Goal: Information Seeking & Learning: Understand process/instructions

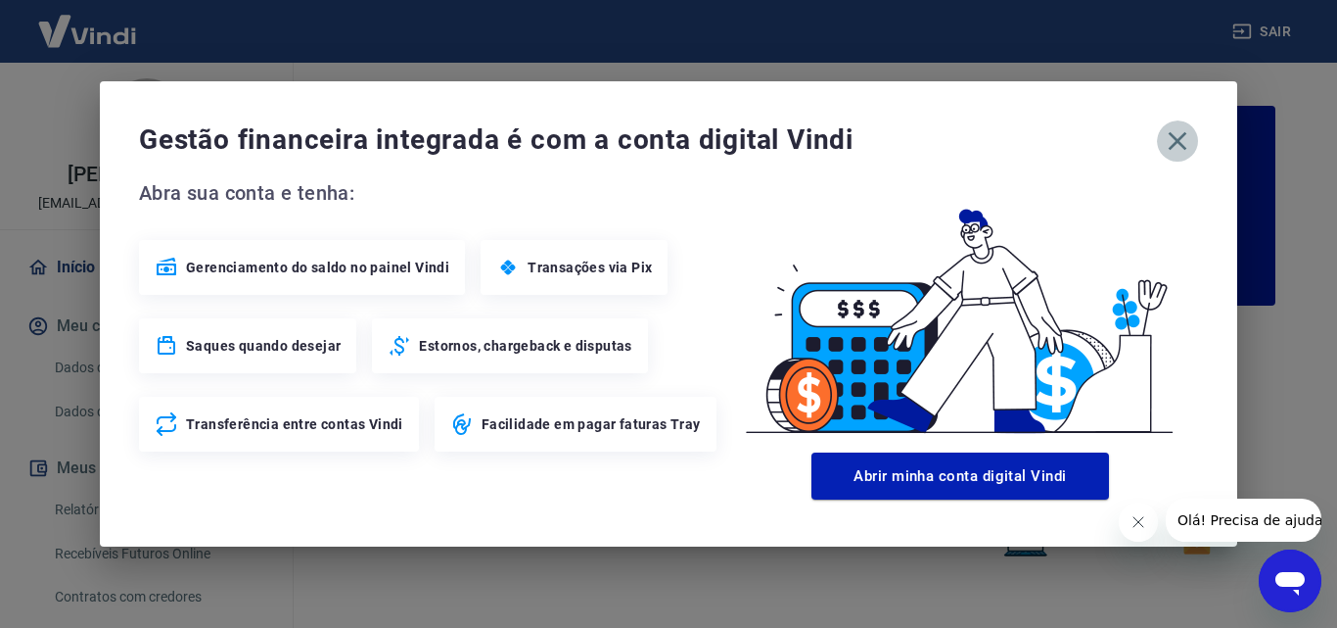
click at [1177, 144] on icon "button" at bounding box center [1177, 140] width 31 height 31
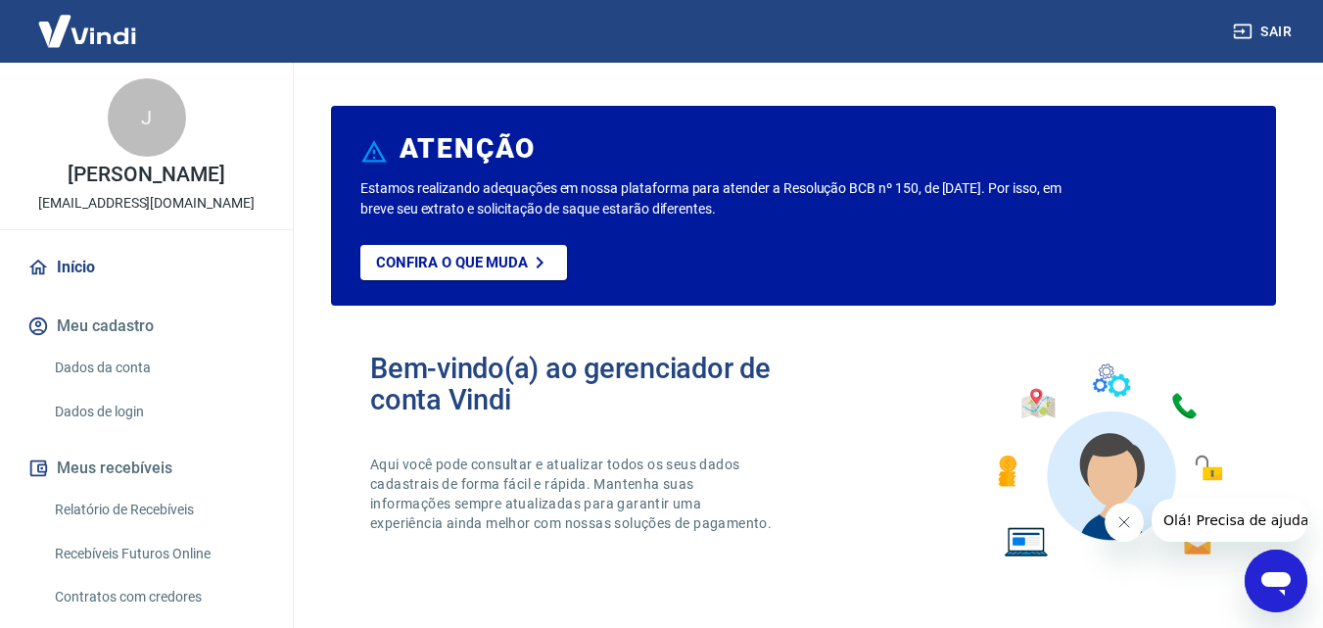
scroll to position [98, 0]
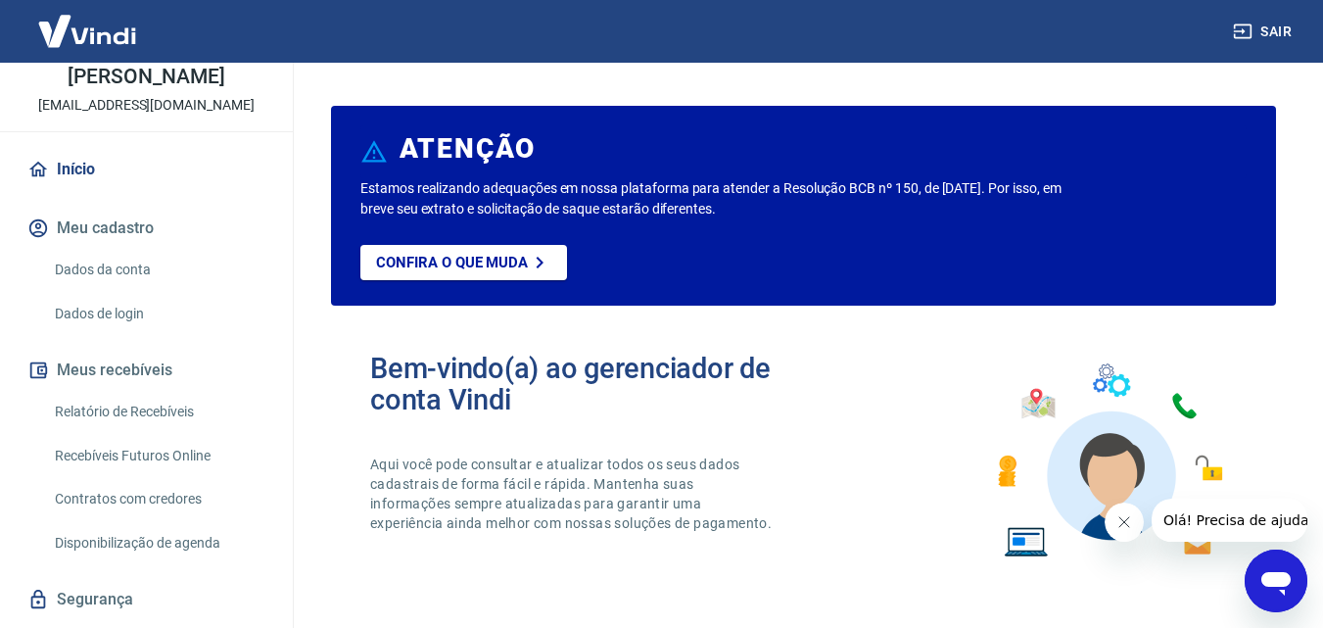
click at [117, 405] on link "Relatório de Recebíveis" at bounding box center [158, 412] width 222 height 40
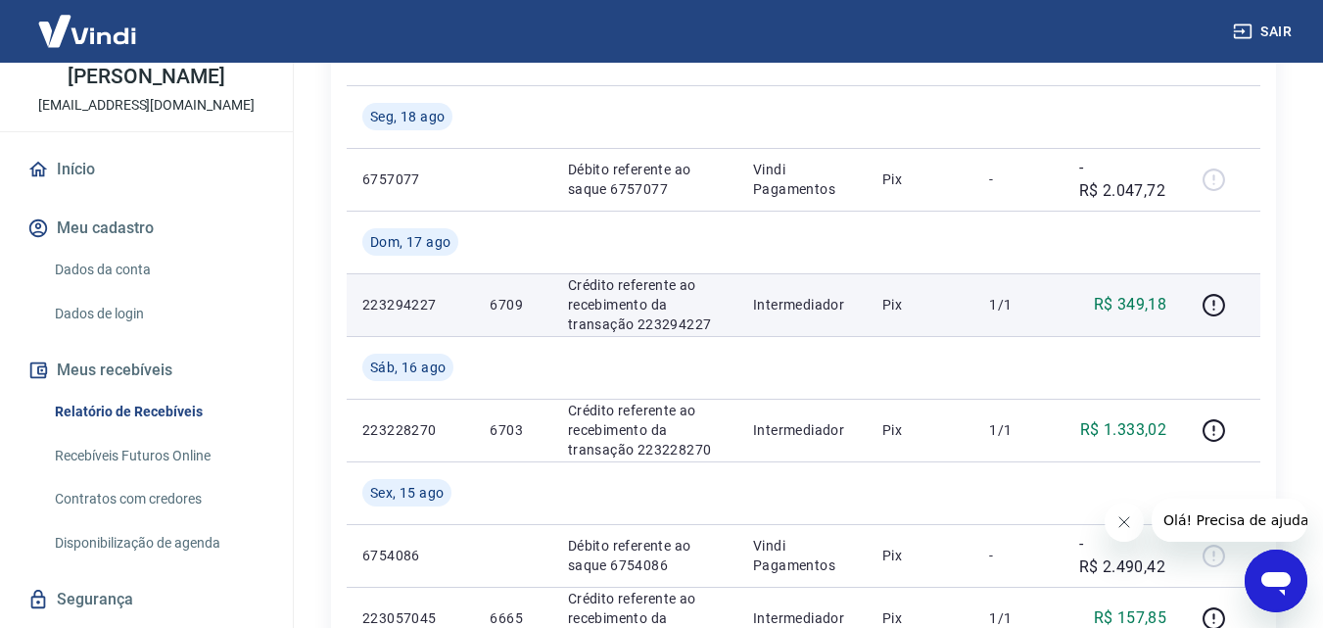
scroll to position [294, 0]
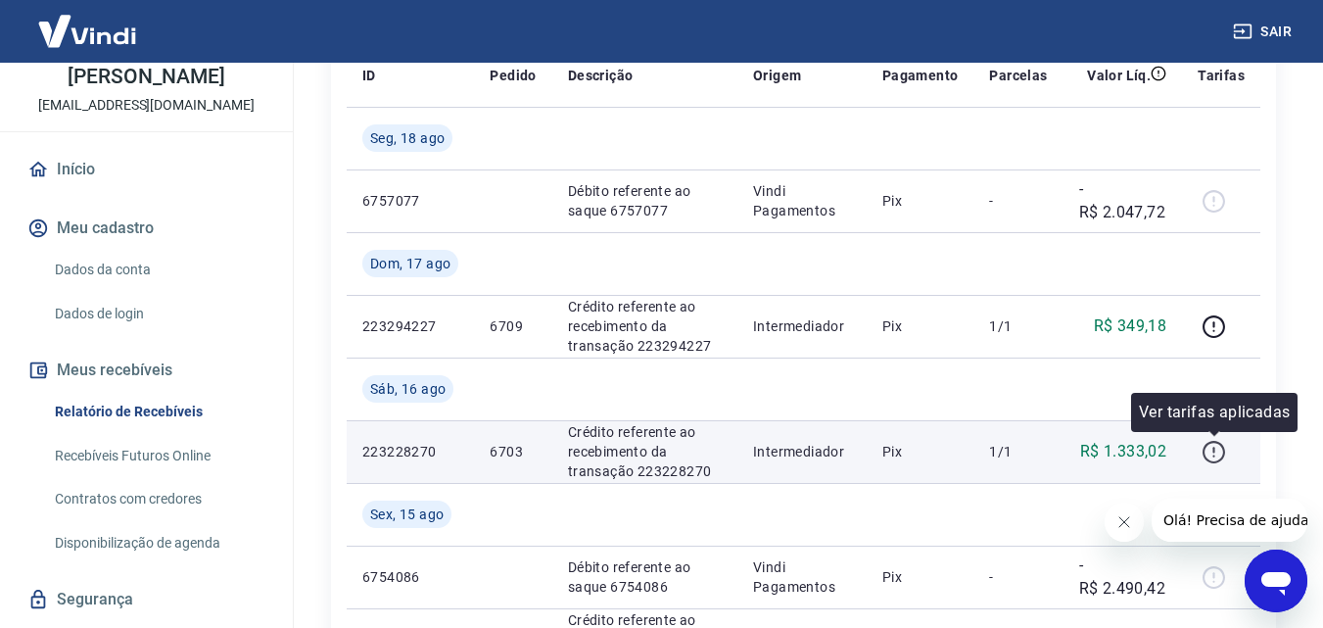
click at [1219, 456] on icon "button" at bounding box center [1213, 452] width 24 height 24
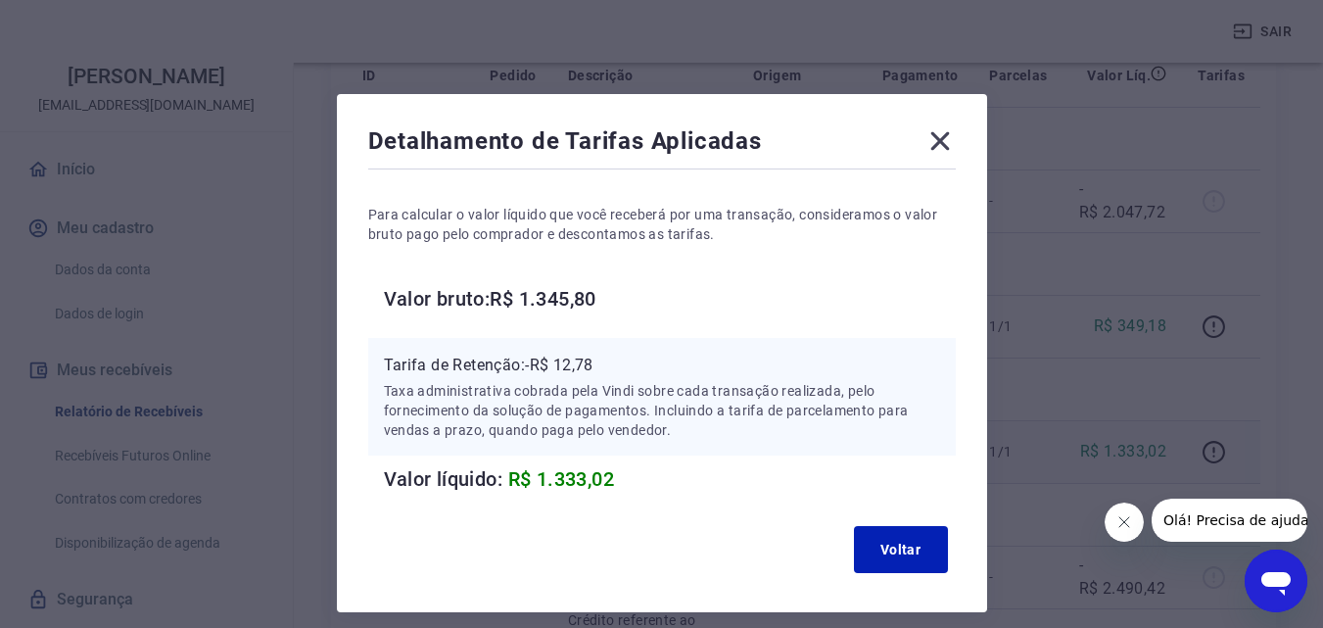
click at [943, 140] on icon at bounding box center [939, 140] width 31 height 31
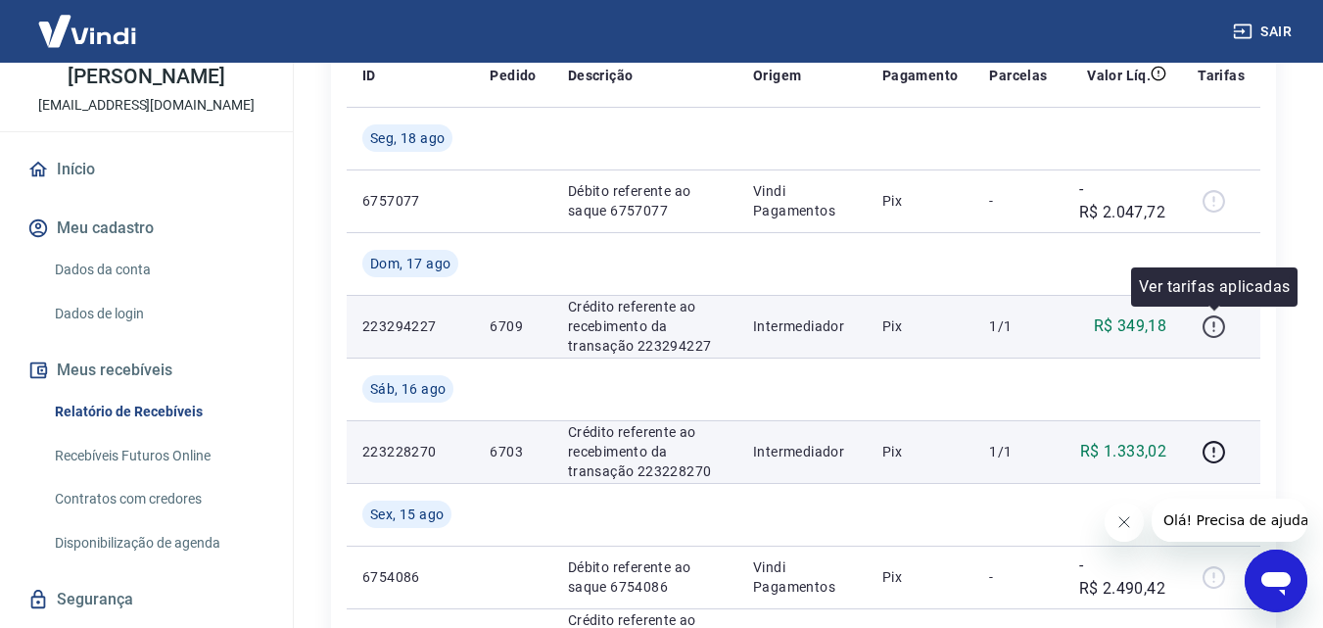
click at [1217, 331] on icon "button" at bounding box center [1213, 326] width 24 height 24
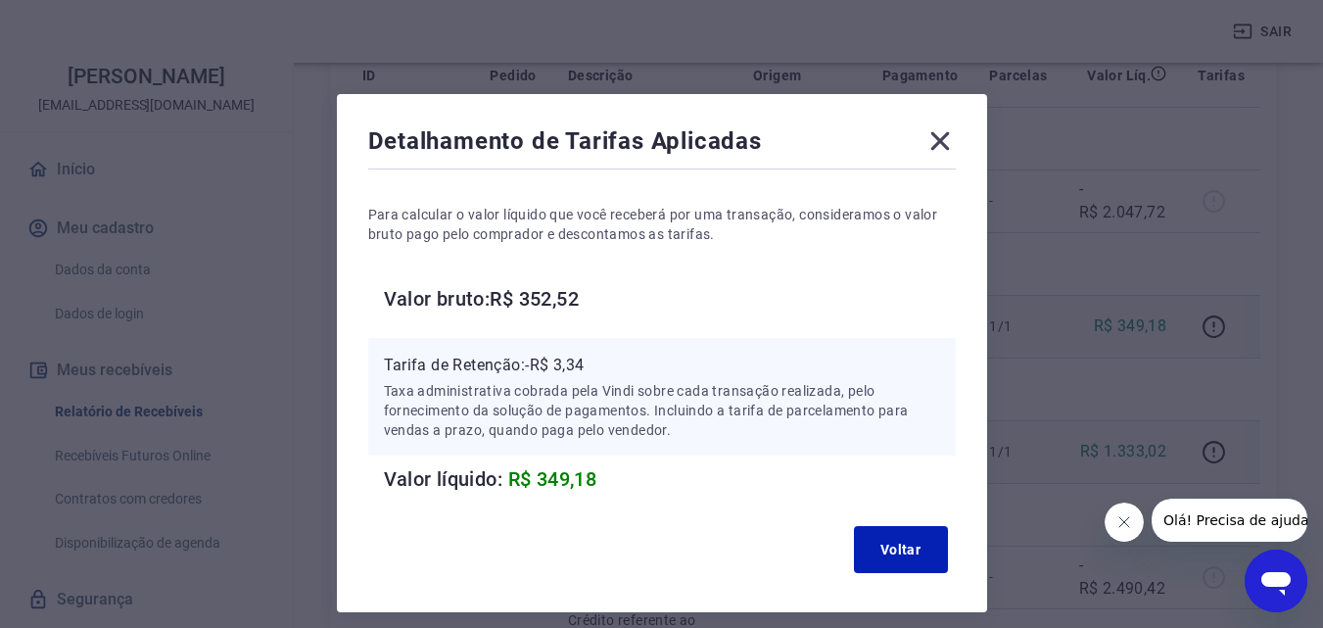
click at [947, 148] on icon at bounding box center [939, 141] width 19 height 19
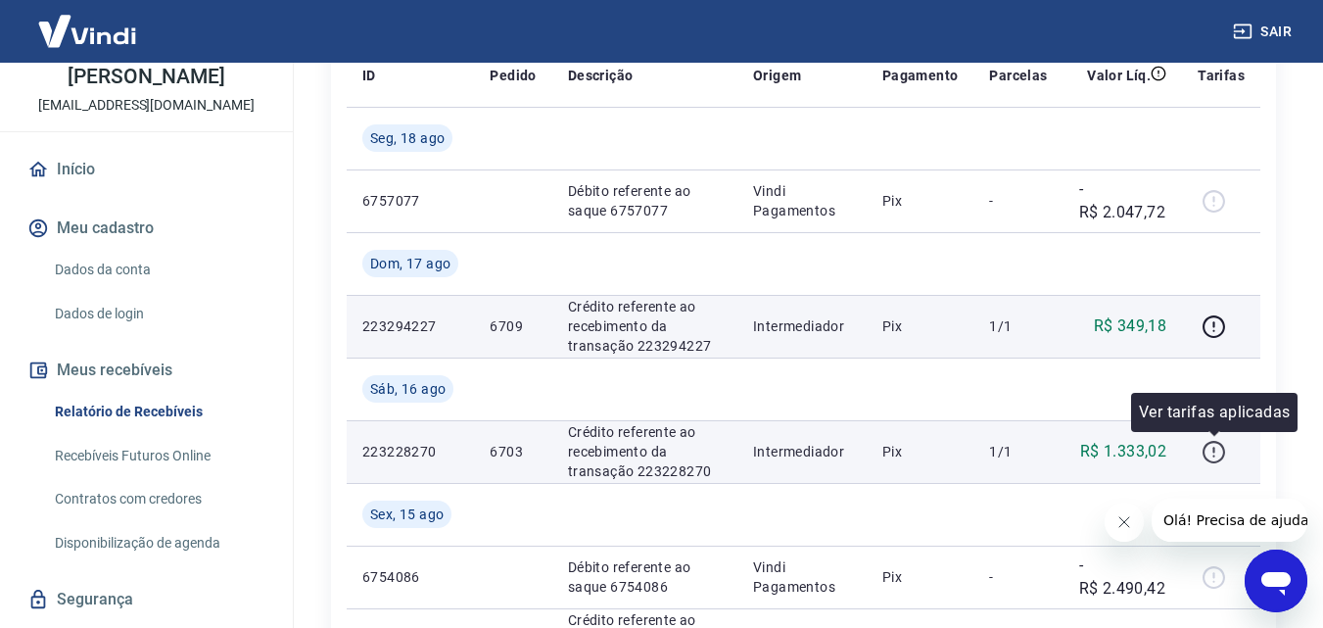
click at [1212, 448] on icon "button" at bounding box center [1213, 452] width 24 height 24
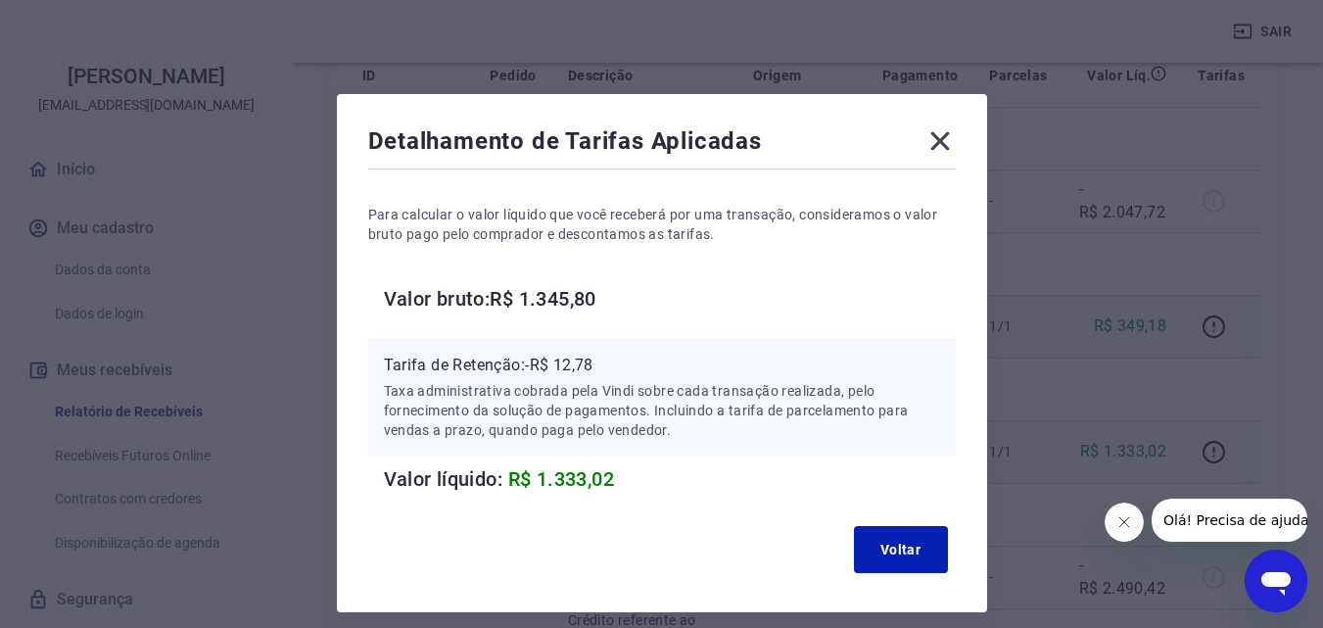
click at [939, 135] on icon at bounding box center [939, 140] width 31 height 31
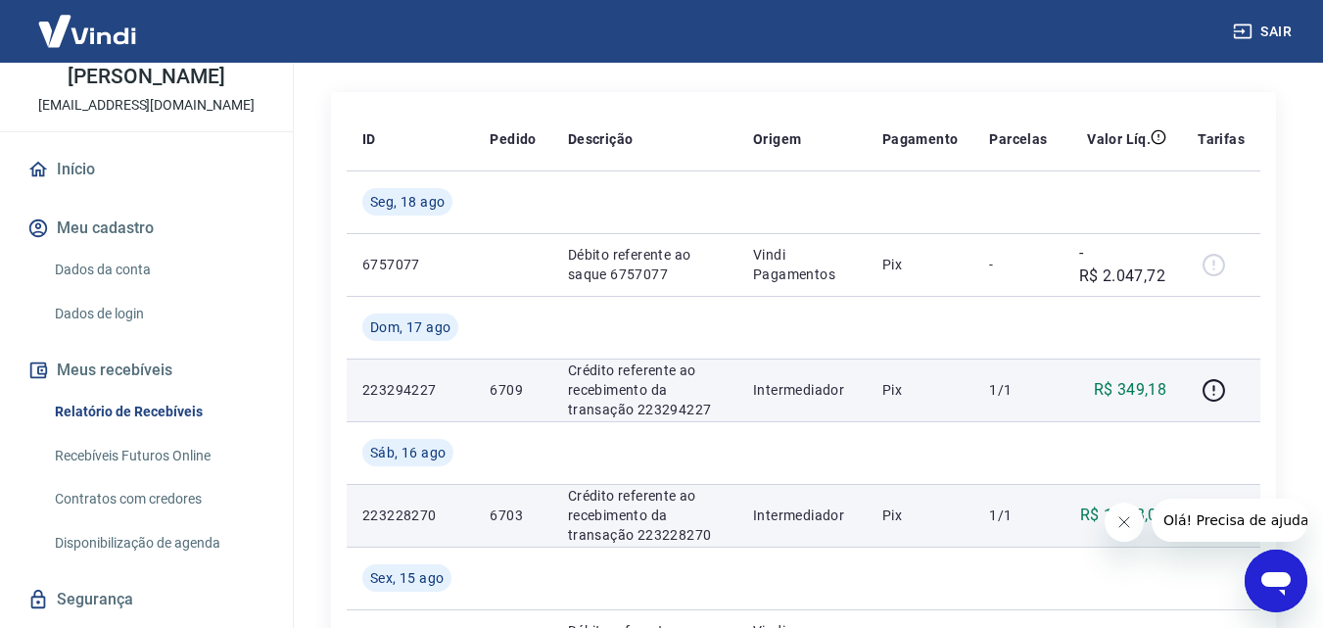
scroll to position [196, 0]
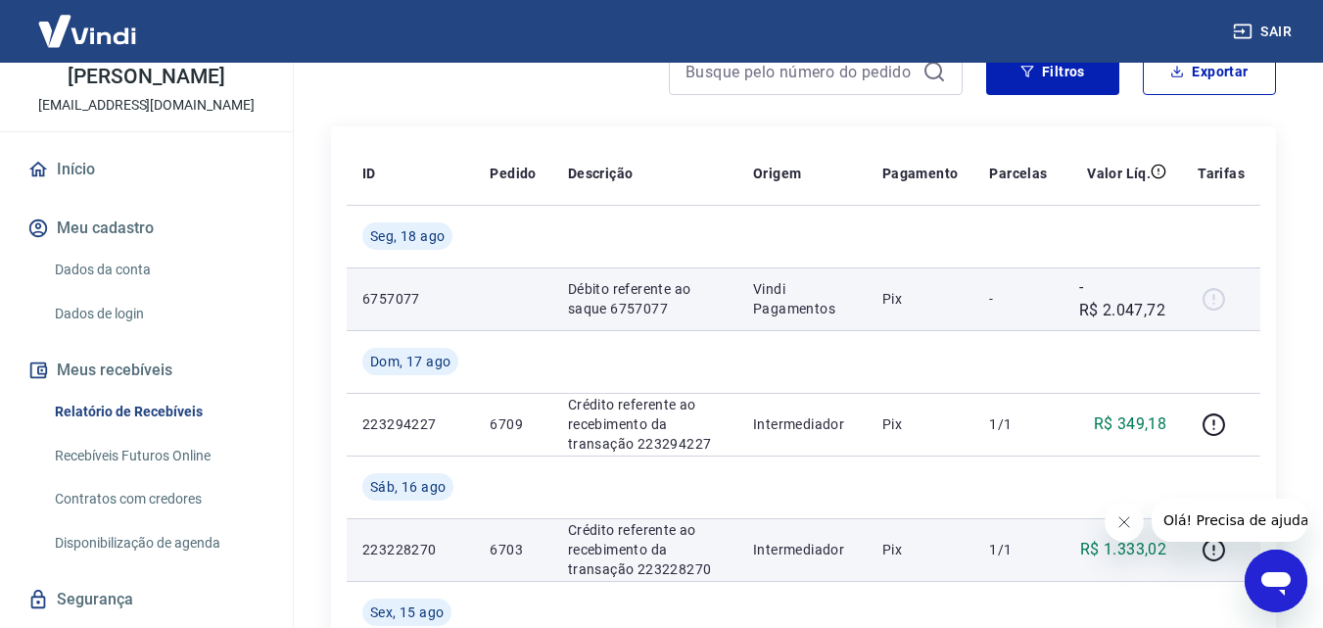
click at [1204, 299] on div at bounding box center [1220, 298] width 47 height 31
click at [928, 310] on td "Pix" at bounding box center [920, 298] width 108 height 63
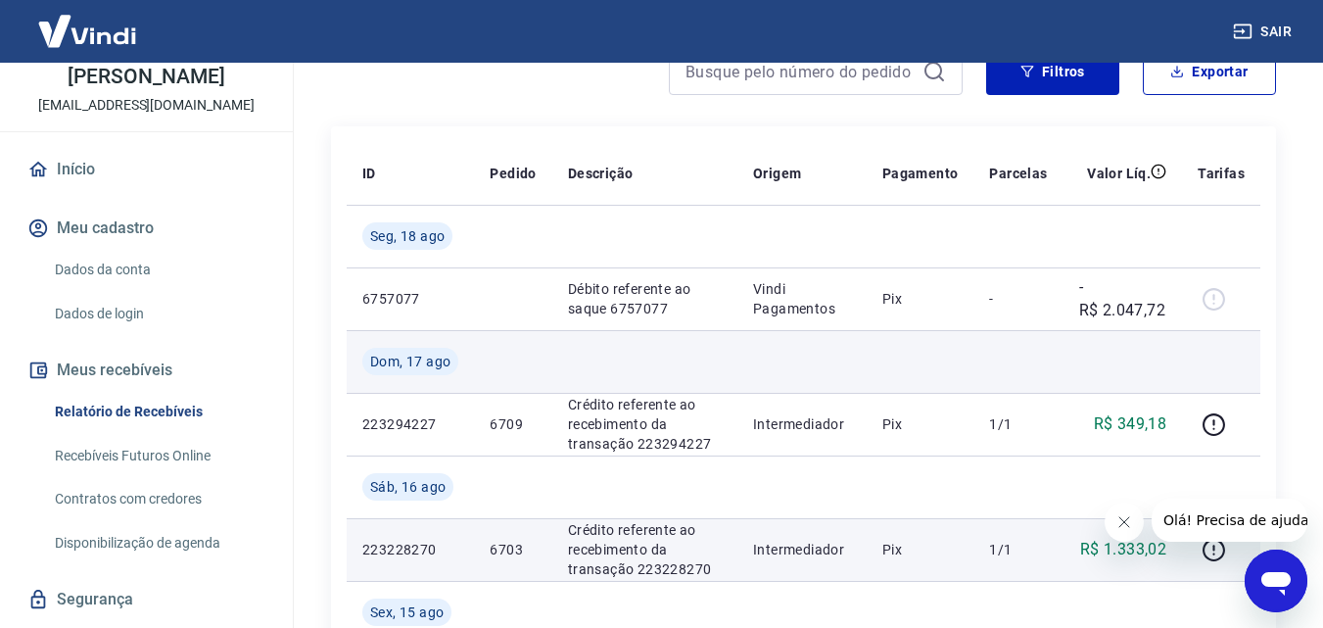
scroll to position [294, 0]
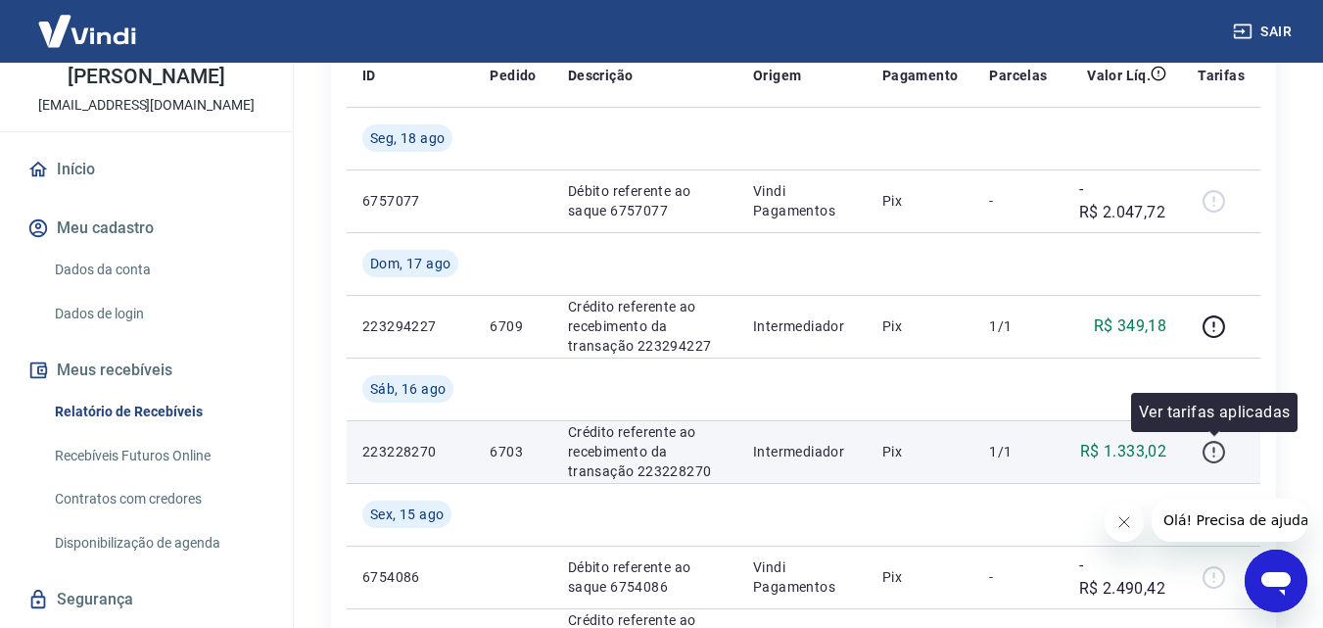
click at [1218, 458] on icon "button" at bounding box center [1213, 452] width 24 height 24
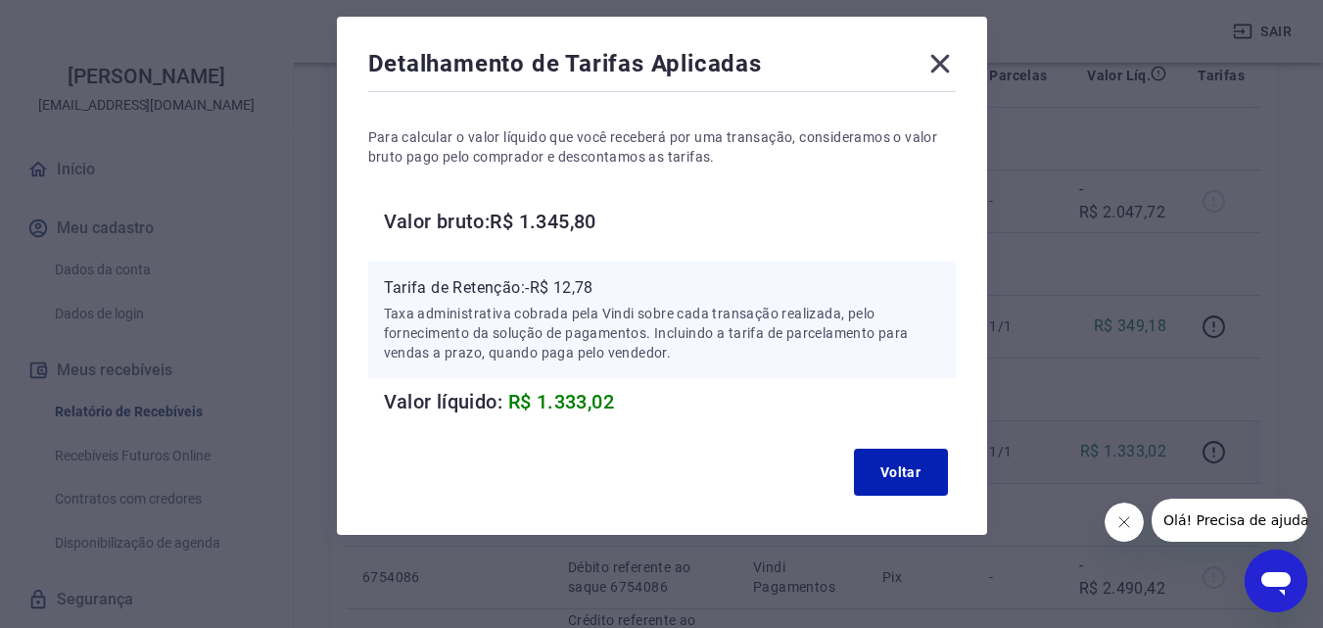
scroll to position [78, 0]
click at [638, 325] on p "Taxa administrativa cobrada pela Vindi sobre cada transação realizada, pelo for…" at bounding box center [662, 332] width 556 height 59
click at [659, 398] on h6 "Valor líquido: R$ 1.333,02" at bounding box center [670, 400] width 572 height 31
click at [612, 210] on h6 "Valor bruto: R$ 1.345,80" at bounding box center [670, 220] width 572 height 31
click at [612, 212] on h6 "Valor bruto: R$ 1.345,80" at bounding box center [670, 220] width 572 height 31
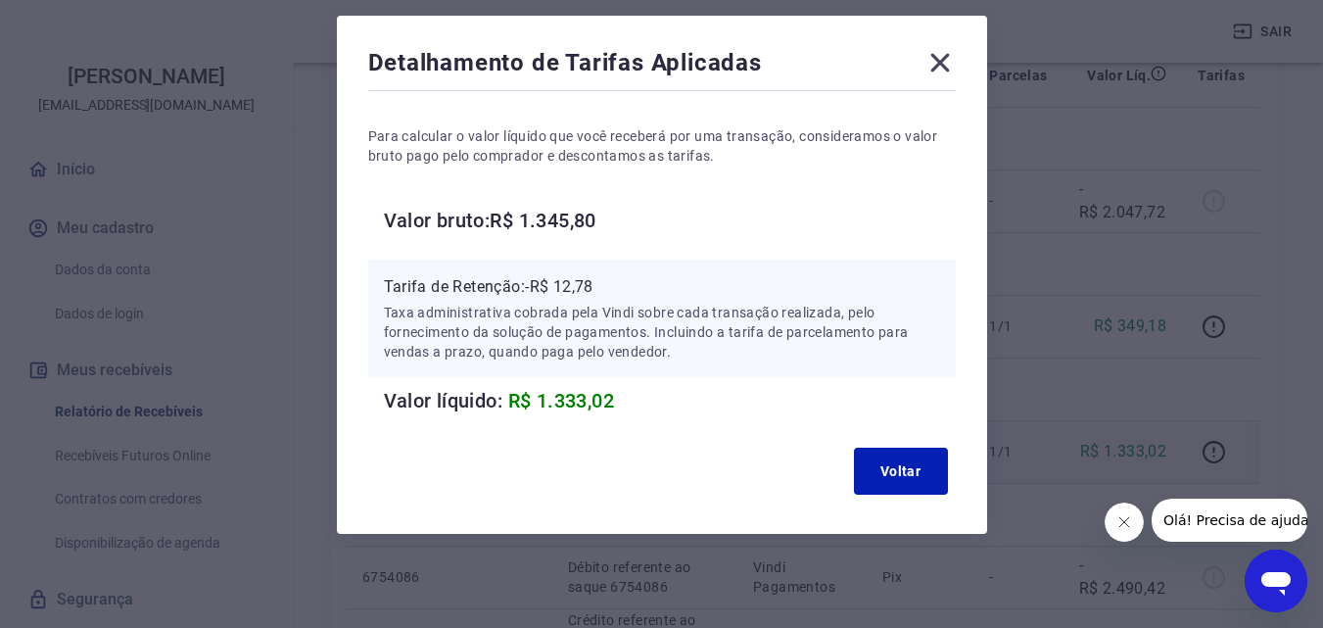
click at [607, 220] on h6 "Valor bruto: R$ 1.345,80" at bounding box center [670, 220] width 572 height 31
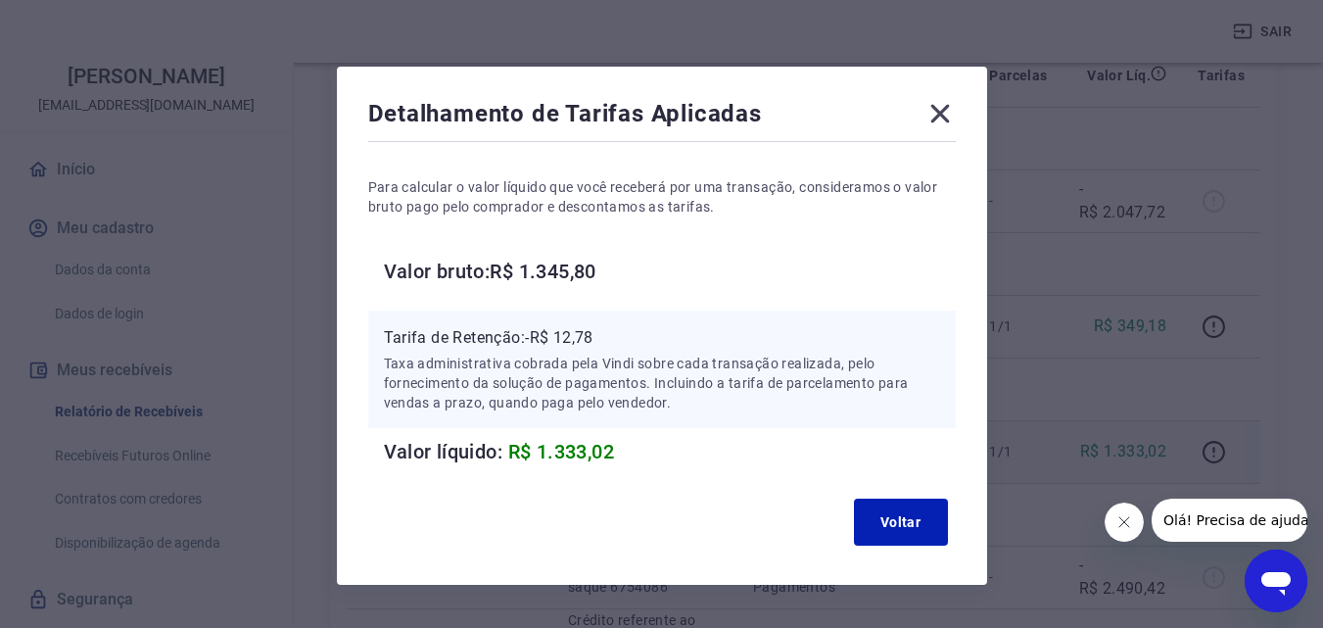
scroll to position [0, 0]
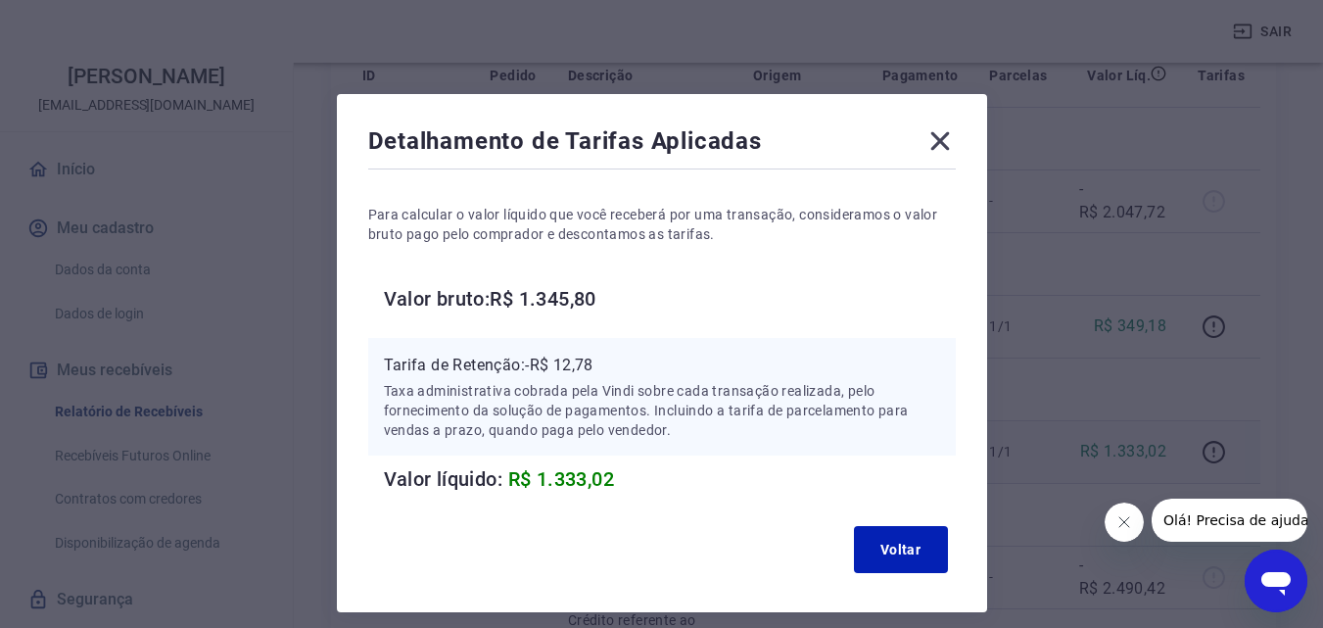
click at [942, 139] on icon at bounding box center [939, 141] width 19 height 19
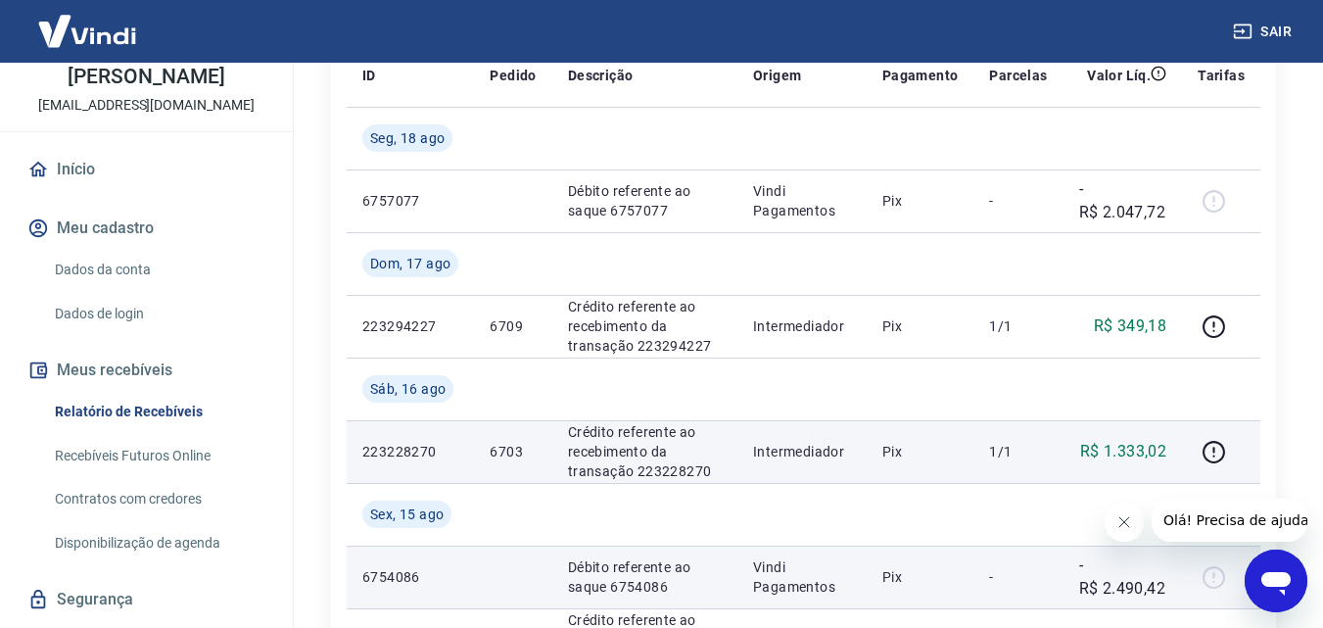
scroll to position [392, 0]
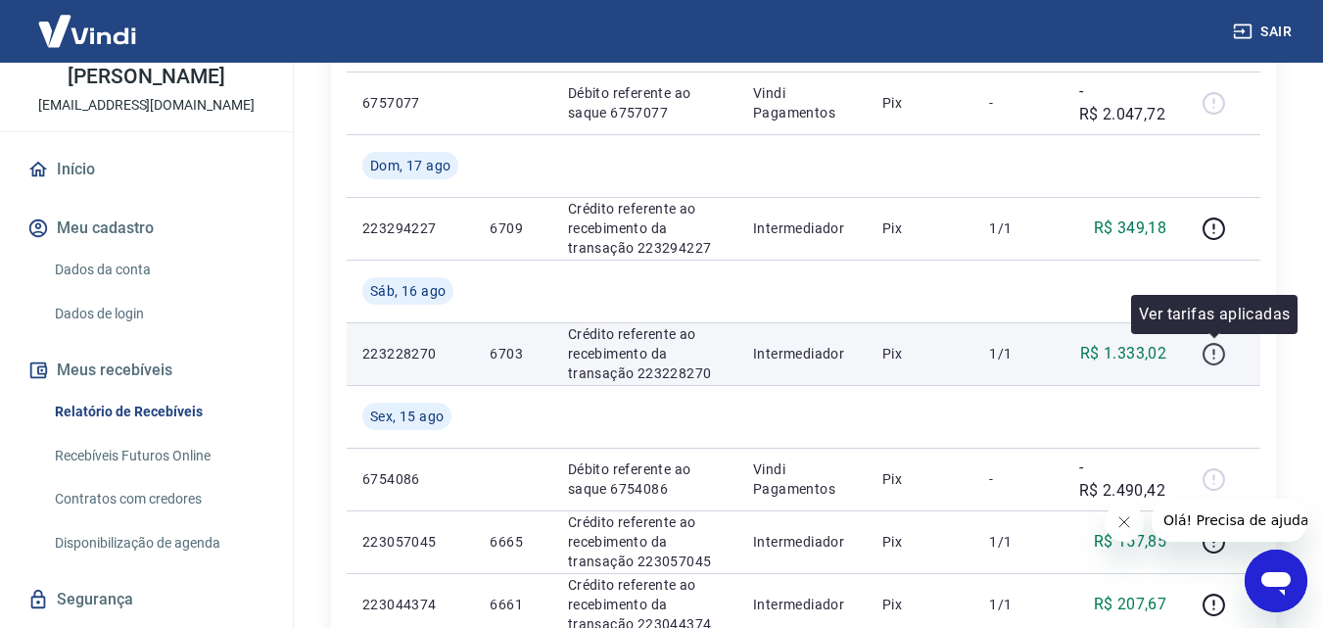
click at [1212, 349] on icon "button" at bounding box center [1213, 354] width 24 height 24
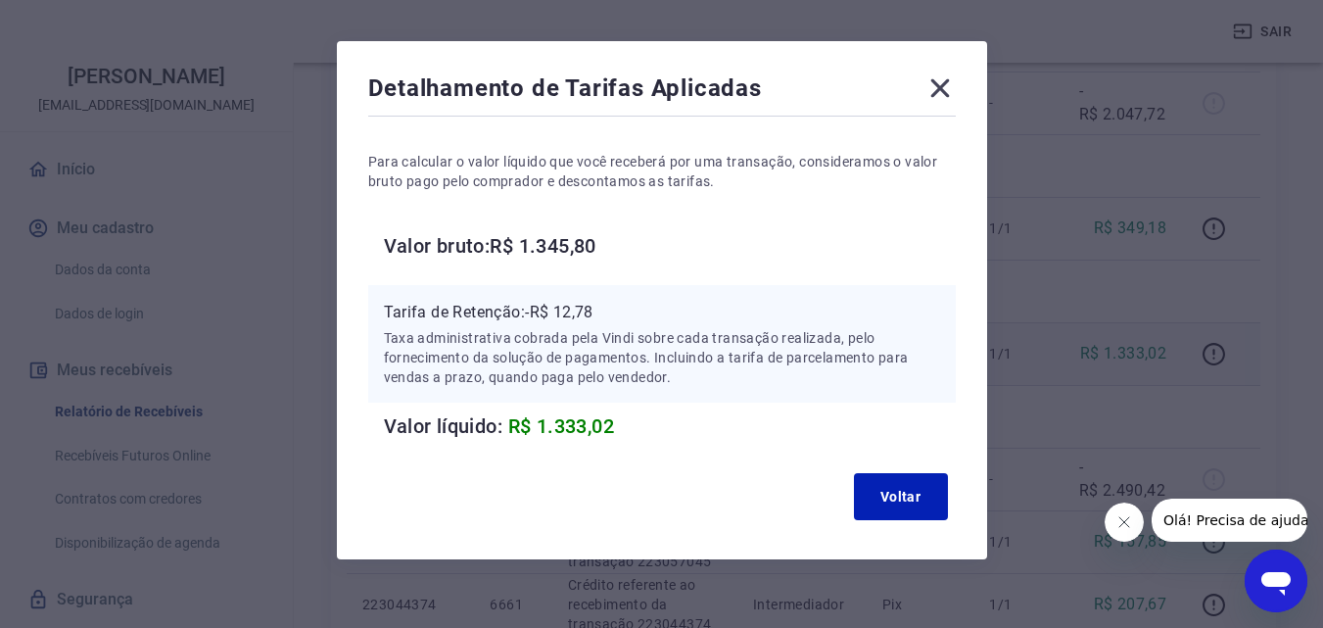
scroll to position [78, 0]
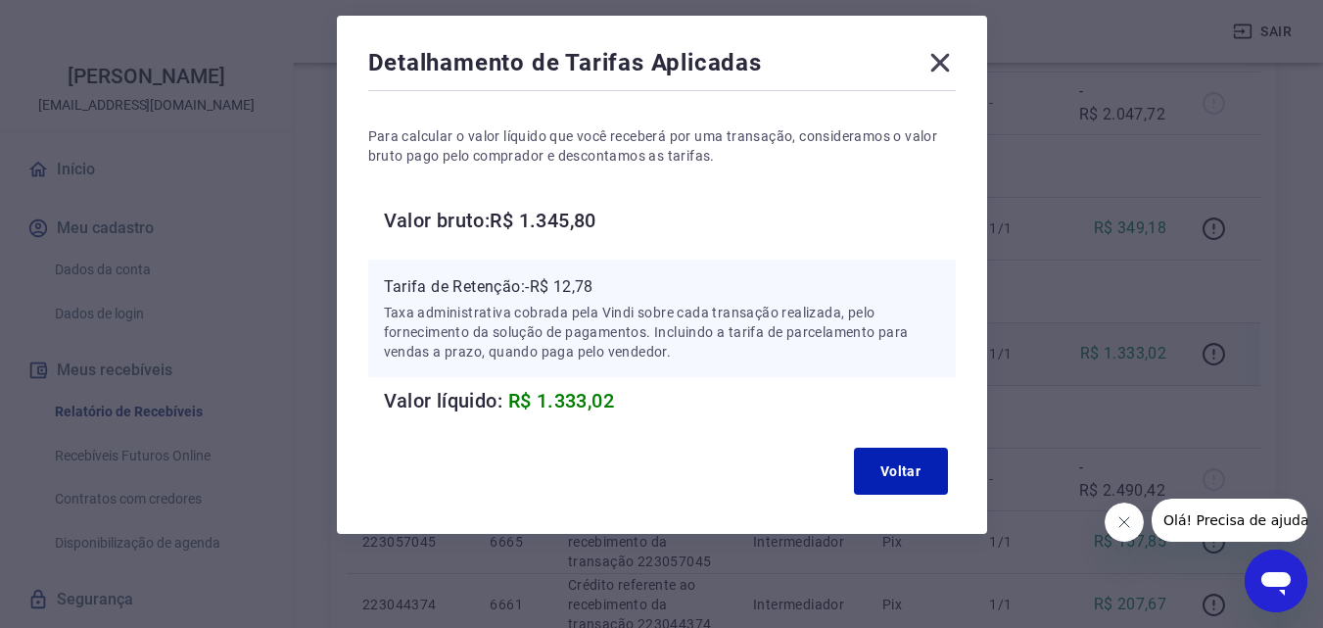
click at [942, 78] on div "Detalhamento de Tarifas Aplicadas" at bounding box center [661, 66] width 587 height 39
click at [943, 70] on icon at bounding box center [939, 62] width 31 height 31
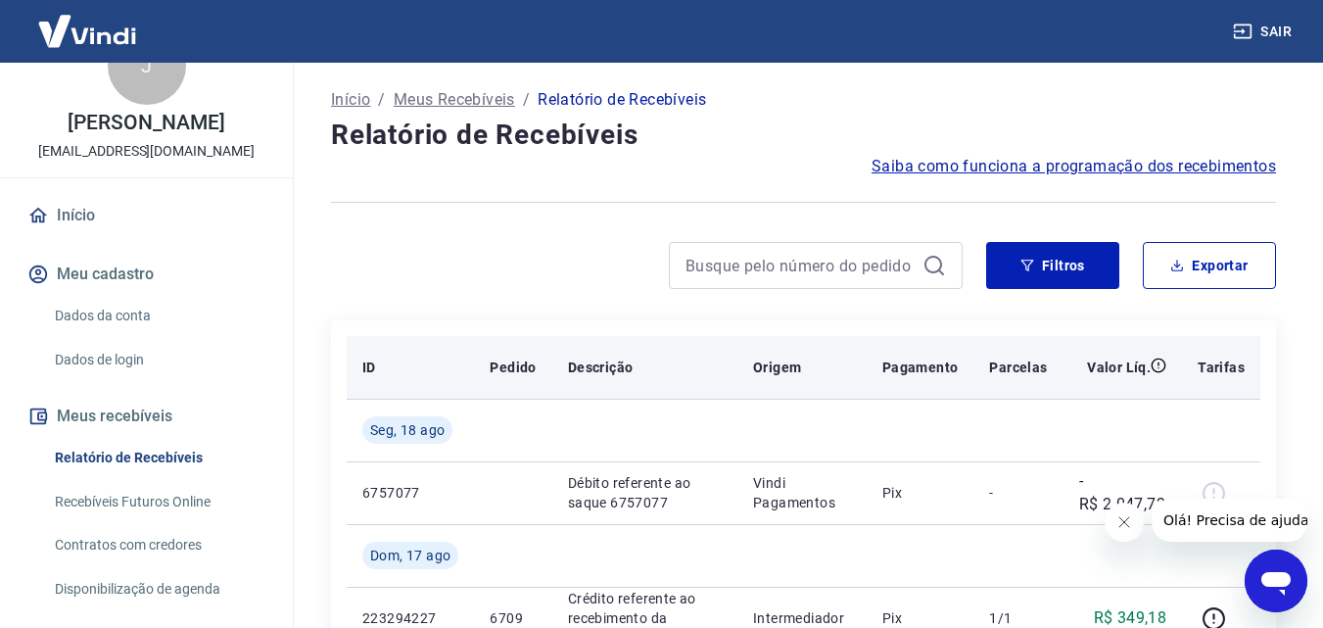
scroll to position [0, 0]
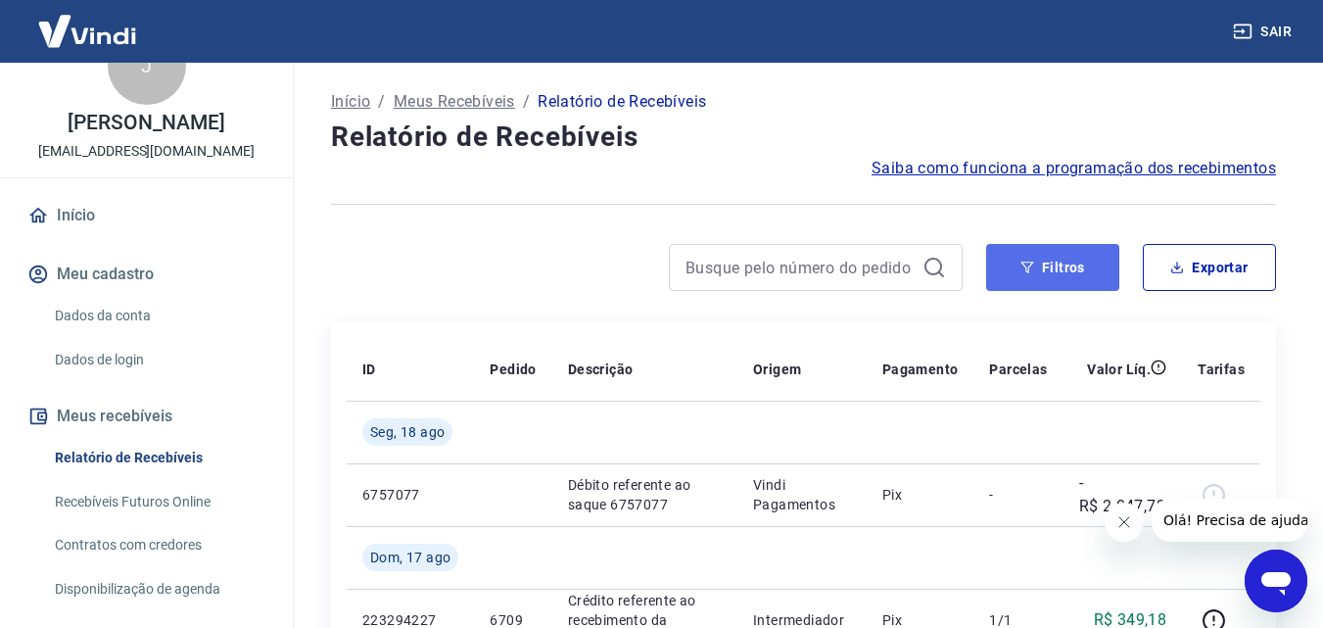
click at [1044, 265] on button "Filtros" at bounding box center [1052, 267] width 133 height 47
